Goal: Task Accomplishment & Management: Manage account settings

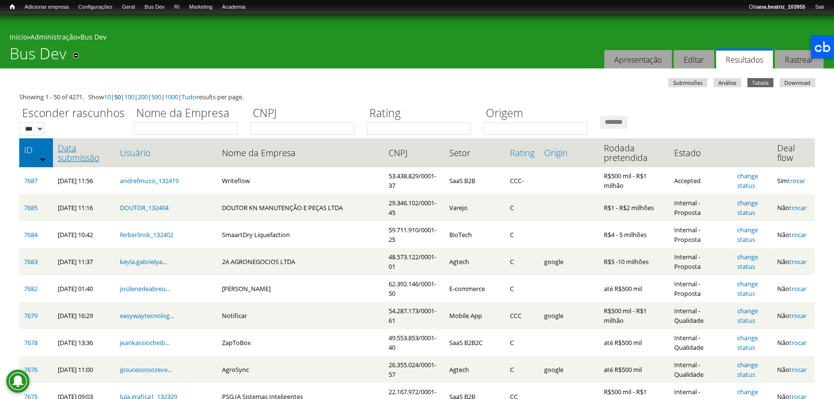
click at [68, 142] on th "Data submissão" at bounding box center [84, 152] width 62 height 29
drag, startPoint x: 72, startPoint y: 147, endPoint x: 99, endPoint y: 161, distance: 30.4
click at [72, 148] on link "Data submissão" at bounding box center [84, 152] width 52 height 19
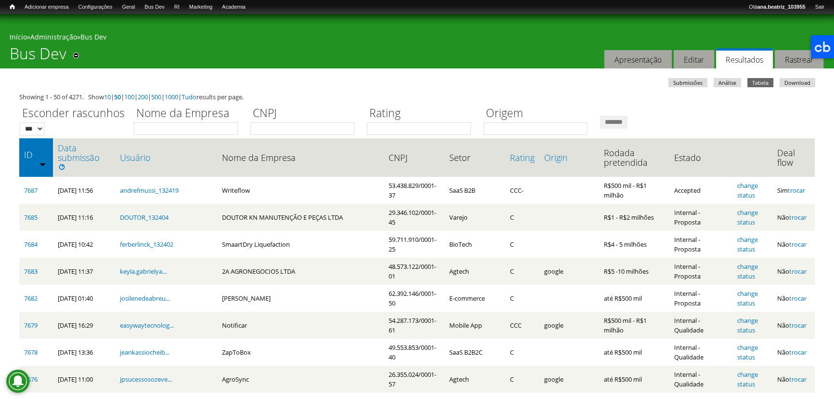
click at [341, 93] on div "Showing 1 - 50 of 4271. Show 10 | 50 | 100 | 200 | 500 | 1000 | Tudo results pe…" at bounding box center [416, 97] width 795 height 10
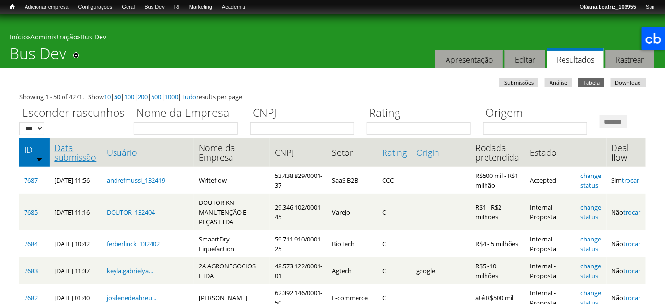
drag, startPoint x: 86, startPoint y: 192, endPoint x: 92, endPoint y: 190, distance: 6.1
click at [86, 162] on link "Data submissão" at bounding box center [75, 152] width 42 height 19
